Goal: Check status

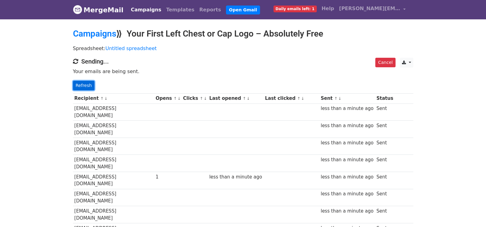
click at [84, 82] on link "Refresh" at bounding box center [84, 86] width 22 height 10
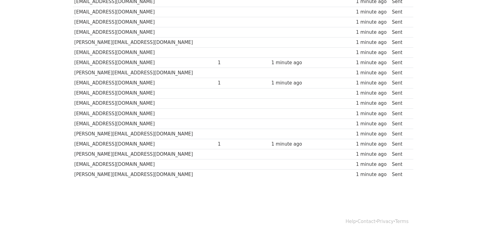
scroll to position [438, 0]
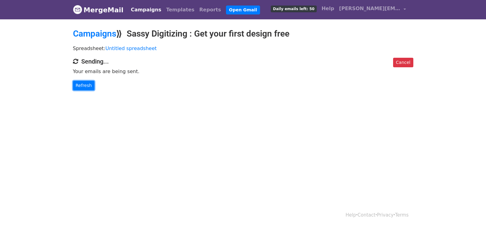
click at [82, 87] on link "Refresh" at bounding box center [84, 86] width 22 height 10
click at [79, 86] on link "Refresh" at bounding box center [84, 86] width 22 height 10
click at [79, 85] on link "Refresh" at bounding box center [84, 86] width 22 height 10
click at [80, 85] on link "Refresh" at bounding box center [84, 86] width 22 height 10
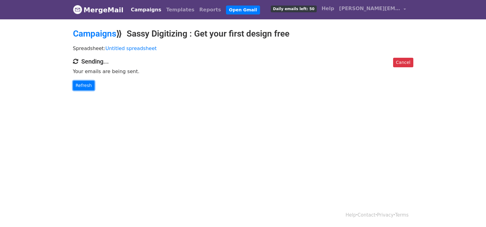
click at [80, 85] on link "Refresh" at bounding box center [84, 86] width 22 height 10
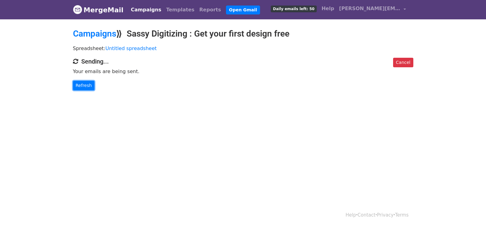
click at [86, 87] on link "Refresh" at bounding box center [84, 86] width 22 height 10
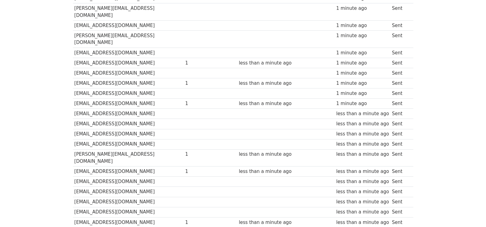
scroll to position [438, 0]
